Goal: Navigation & Orientation: Go to known website

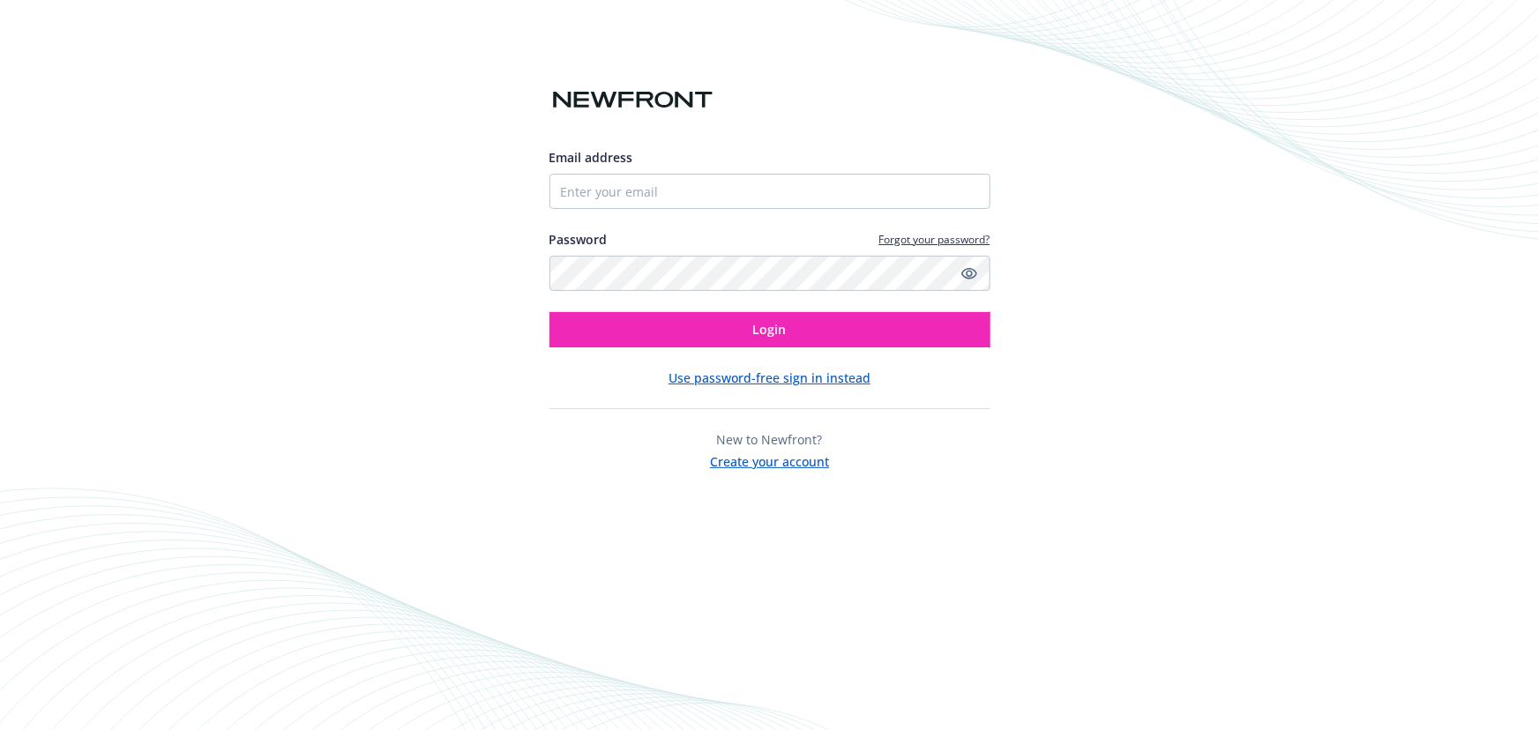
click at [793, 378] on button "Use password-free sign in instead" at bounding box center [770, 378] width 202 height 19
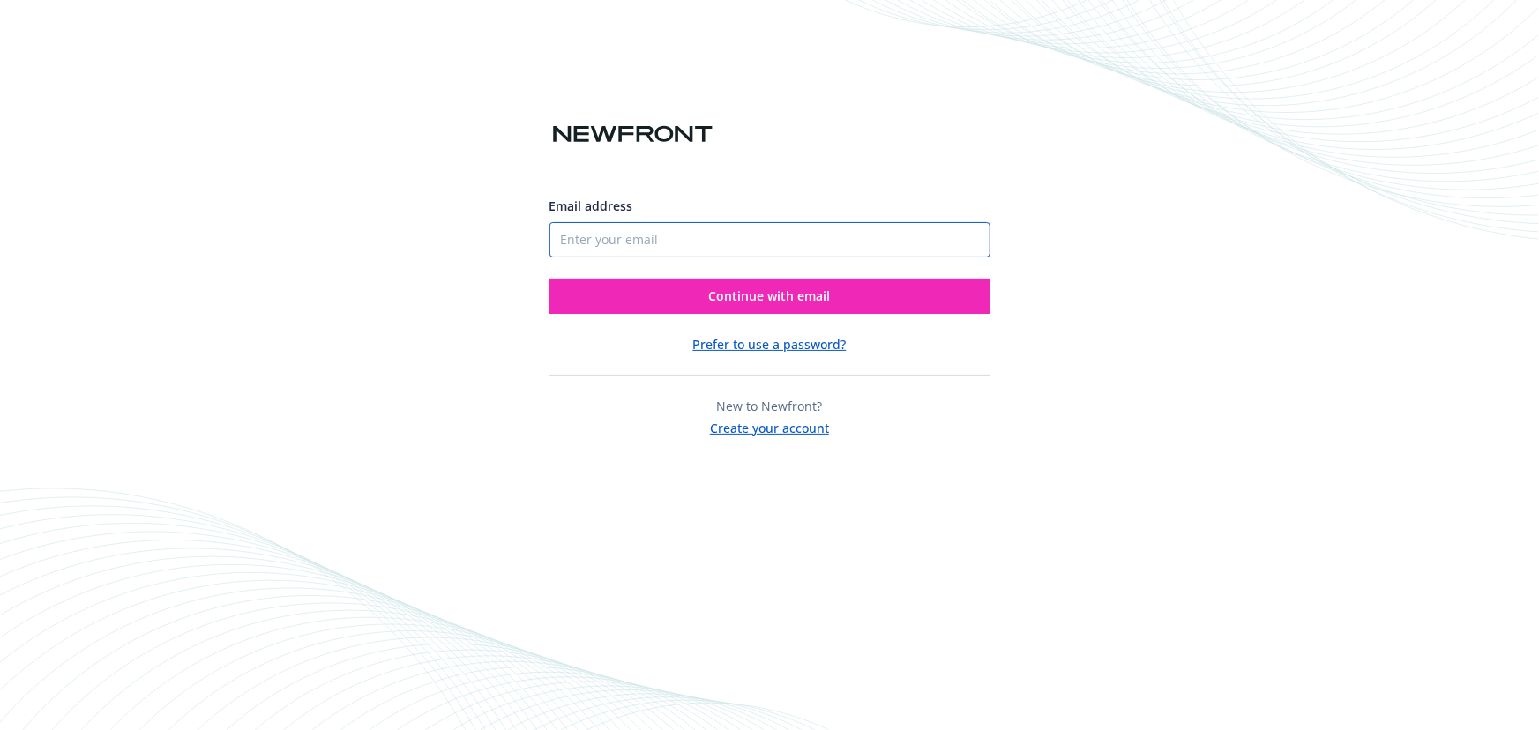
click at [728, 236] on input "Email address" at bounding box center [769, 239] width 441 height 35
type input "[EMAIL_ADDRESS][DOMAIN_NAME]"
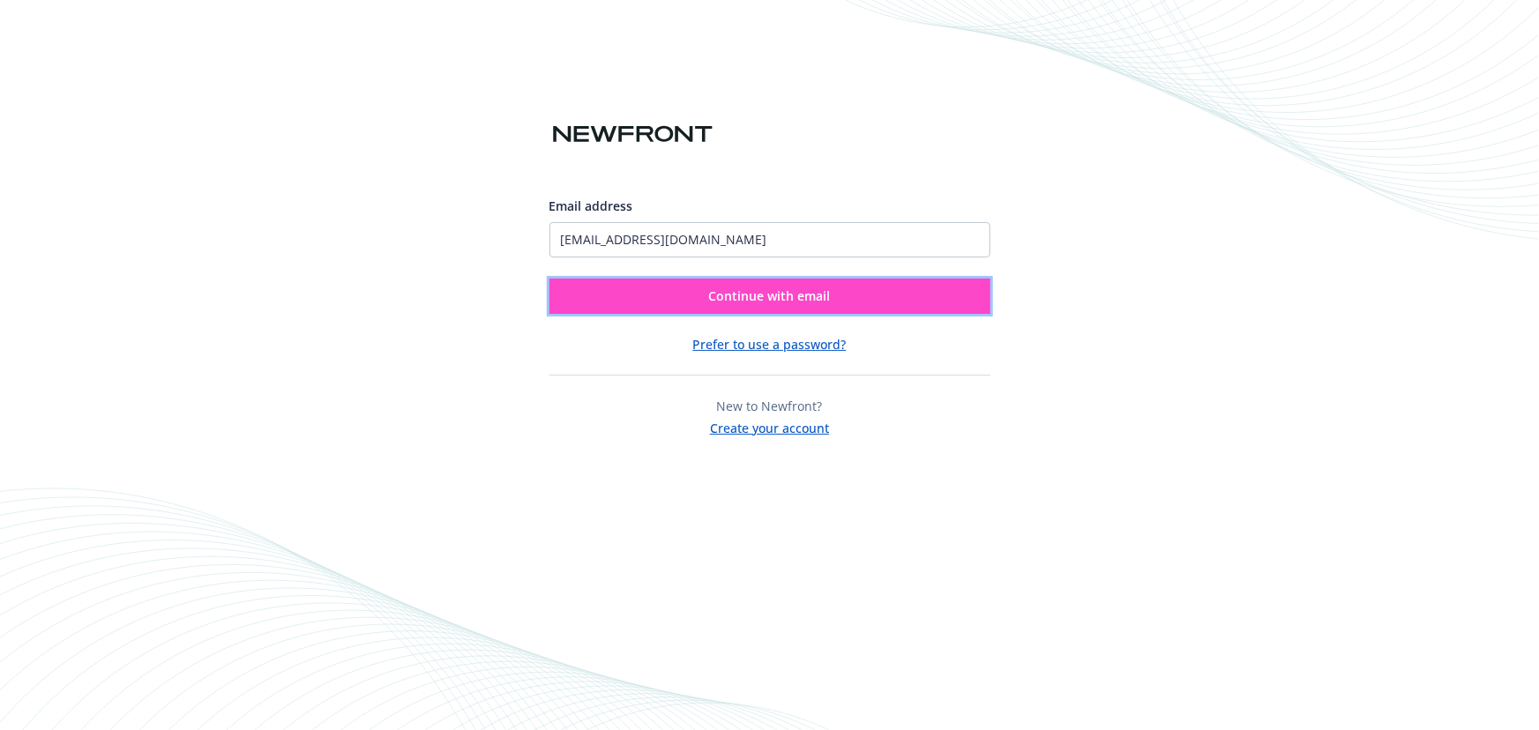
click at [764, 289] on span "Continue with email" at bounding box center [770, 296] width 122 height 17
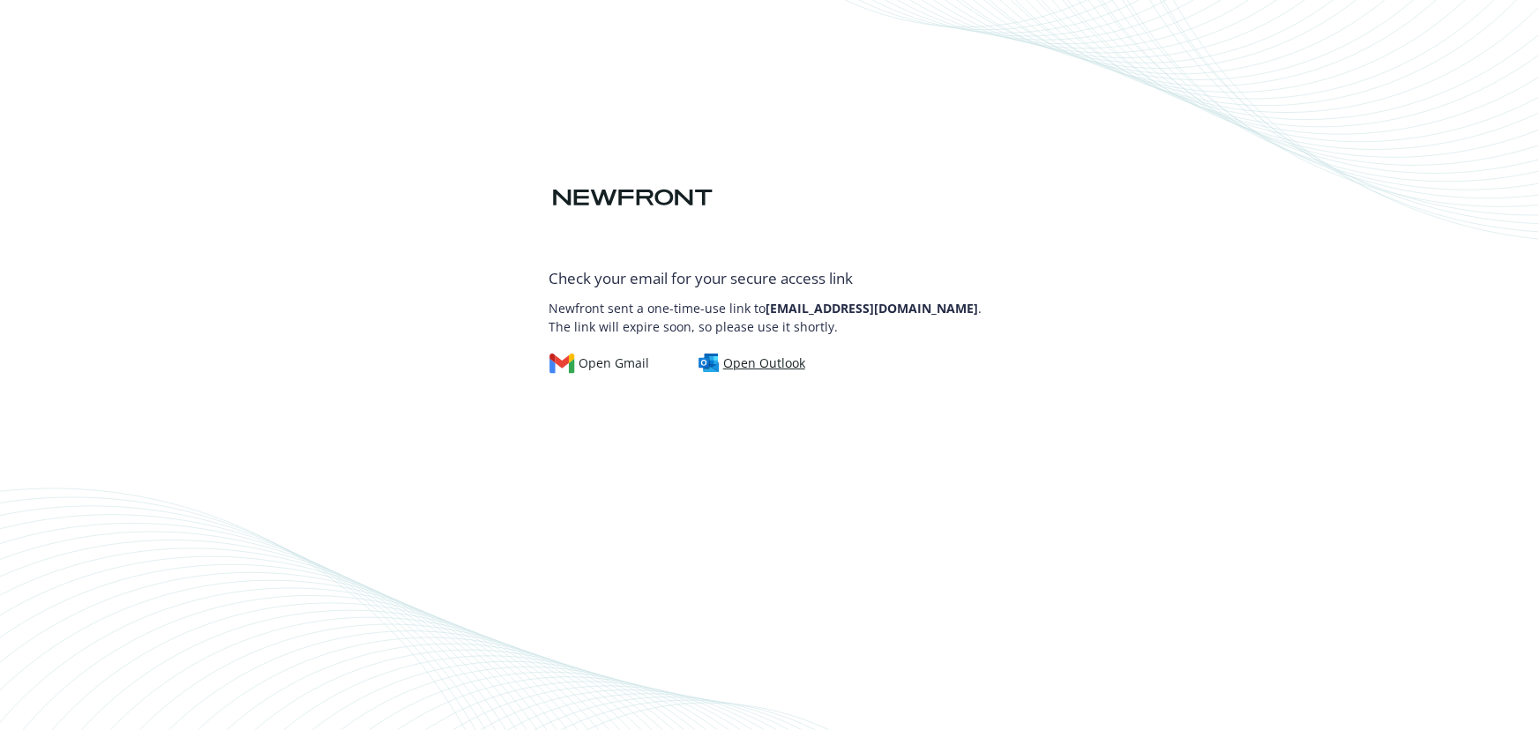
click at [738, 355] on div "Open Outlook" at bounding box center [752, 363] width 107 height 19
